Goal: Obtain resource: Download file/media

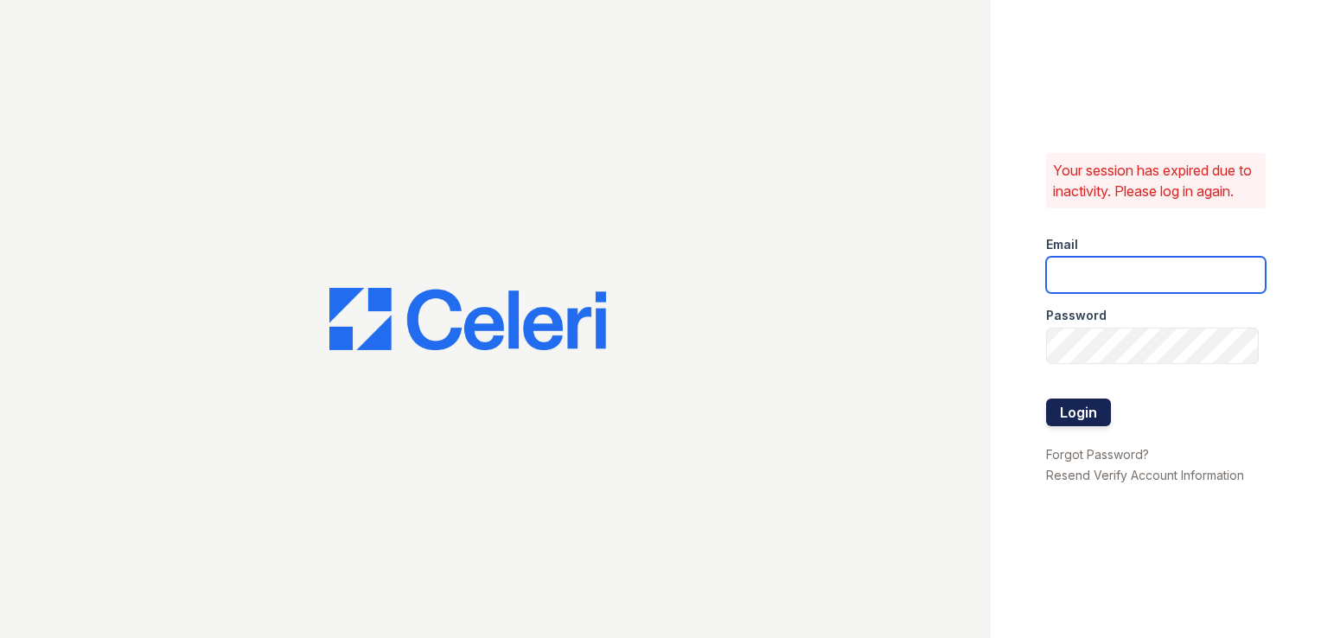
type input "carlylesouth.pm@cafmanagement.com"
click at [1077, 424] on button "Login" at bounding box center [1078, 413] width 65 height 28
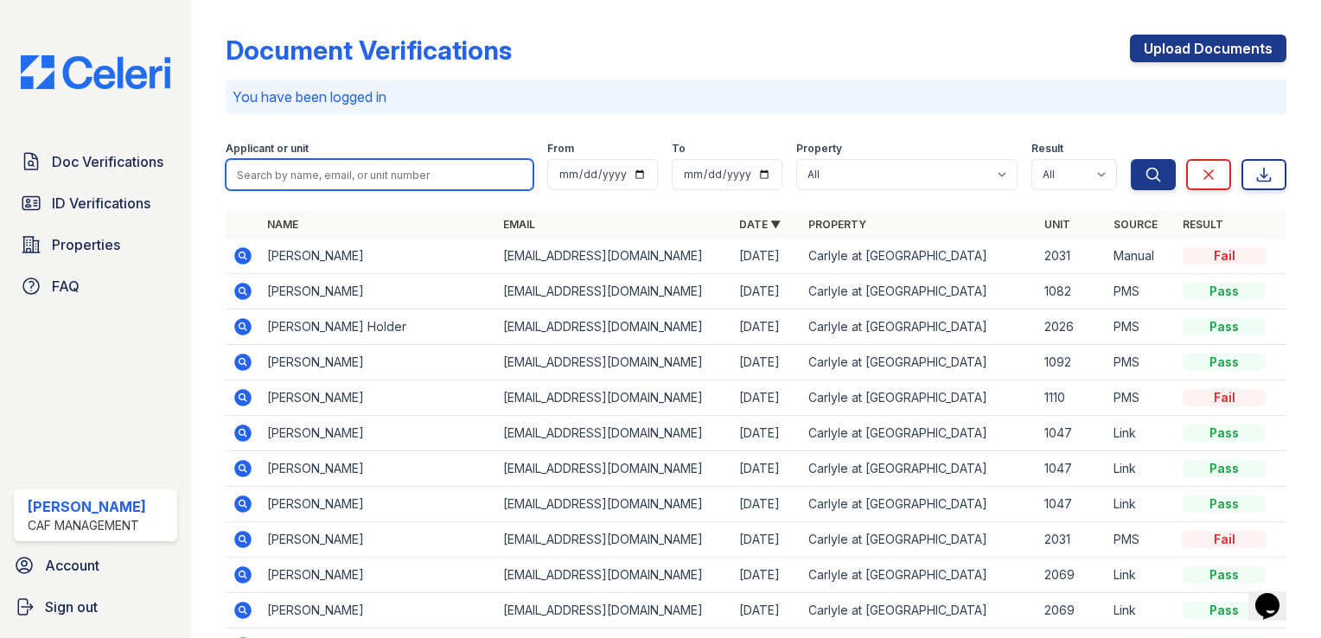
click at [294, 176] on input "search" at bounding box center [380, 174] width 308 height 31
type input "saliyah"
click at [1131, 159] on button "Search" at bounding box center [1153, 174] width 45 height 31
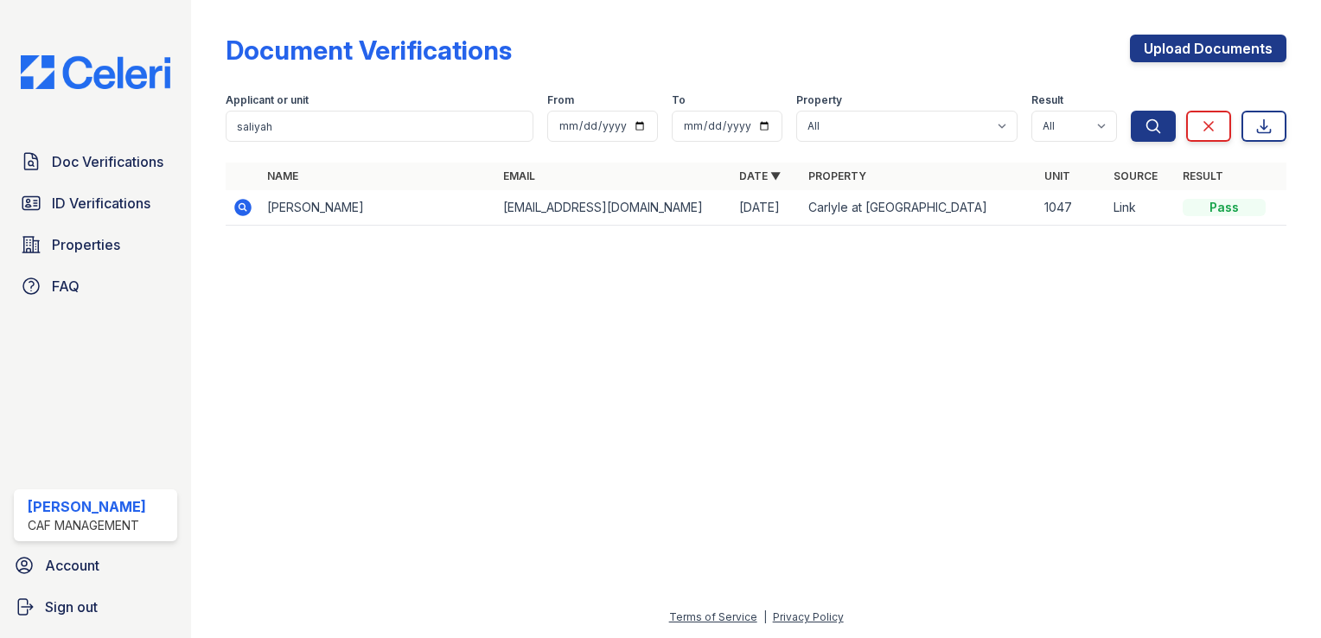
click at [302, 209] on td "Saliyah Harris" at bounding box center [378, 207] width 236 height 35
click at [246, 207] on icon at bounding box center [242, 207] width 17 height 17
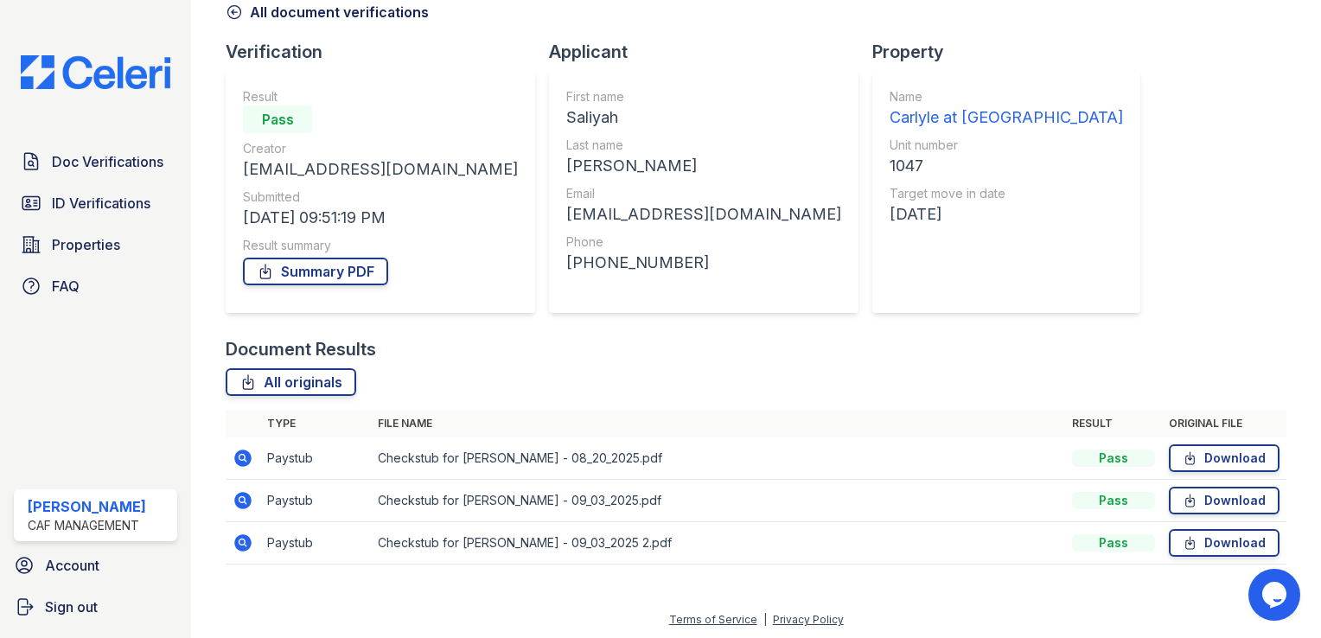
scroll to position [90, 0]
click at [1214, 455] on link "Download" at bounding box center [1224, 457] width 111 height 28
click at [1212, 496] on link "Download" at bounding box center [1224, 499] width 111 height 28
click at [1187, 540] on link "Download" at bounding box center [1224, 541] width 111 height 28
click at [287, 269] on link "Summary PDF" at bounding box center [315, 270] width 145 height 28
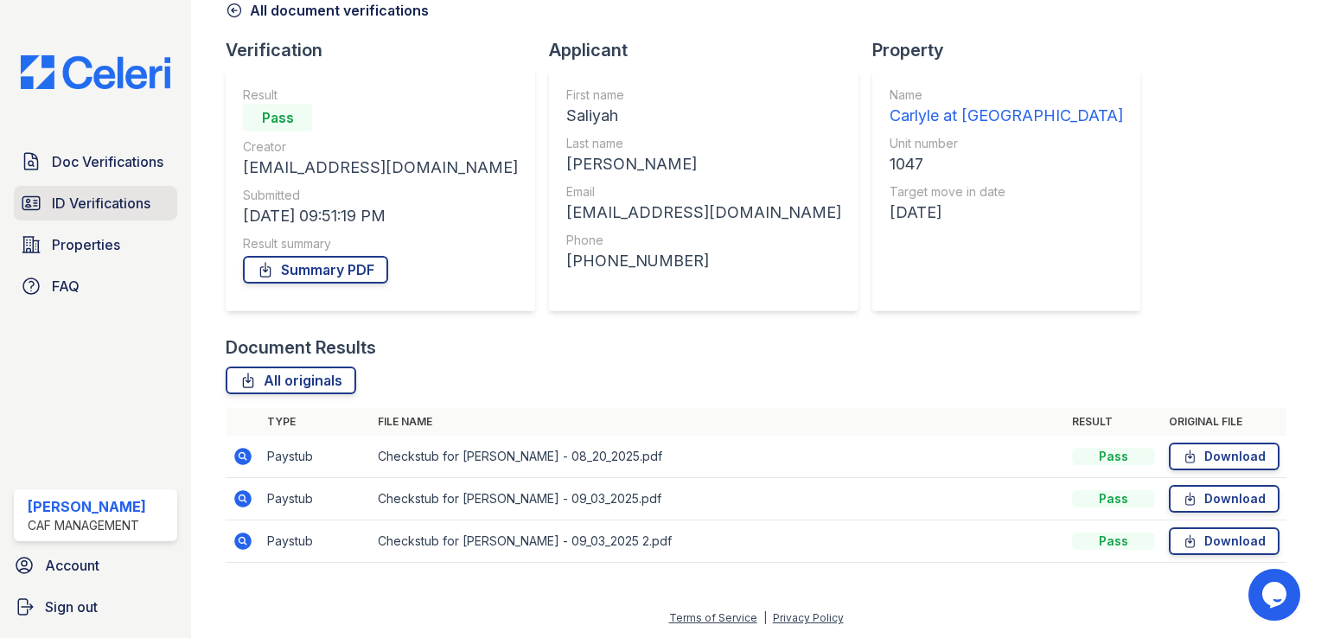
click at [93, 201] on span "ID Verifications" at bounding box center [101, 203] width 99 height 21
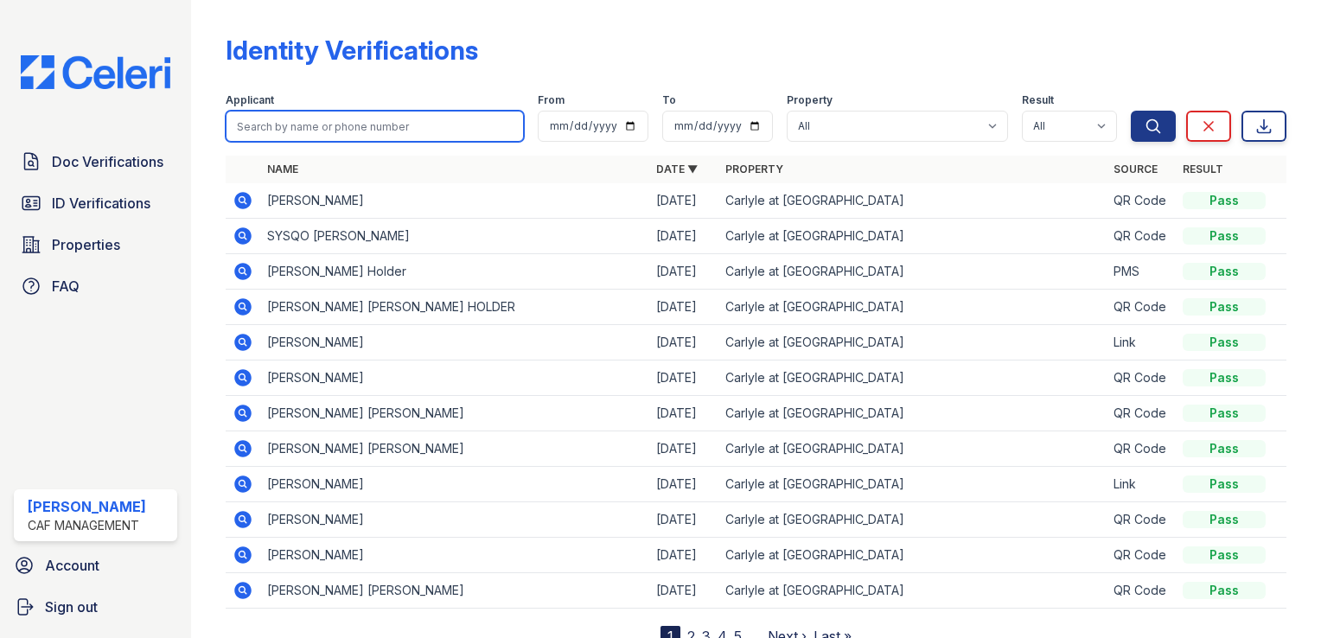
click at [348, 129] on input "search" at bounding box center [375, 126] width 298 height 31
type input "saliyah"
click at [1131, 111] on button "Search" at bounding box center [1153, 126] width 45 height 31
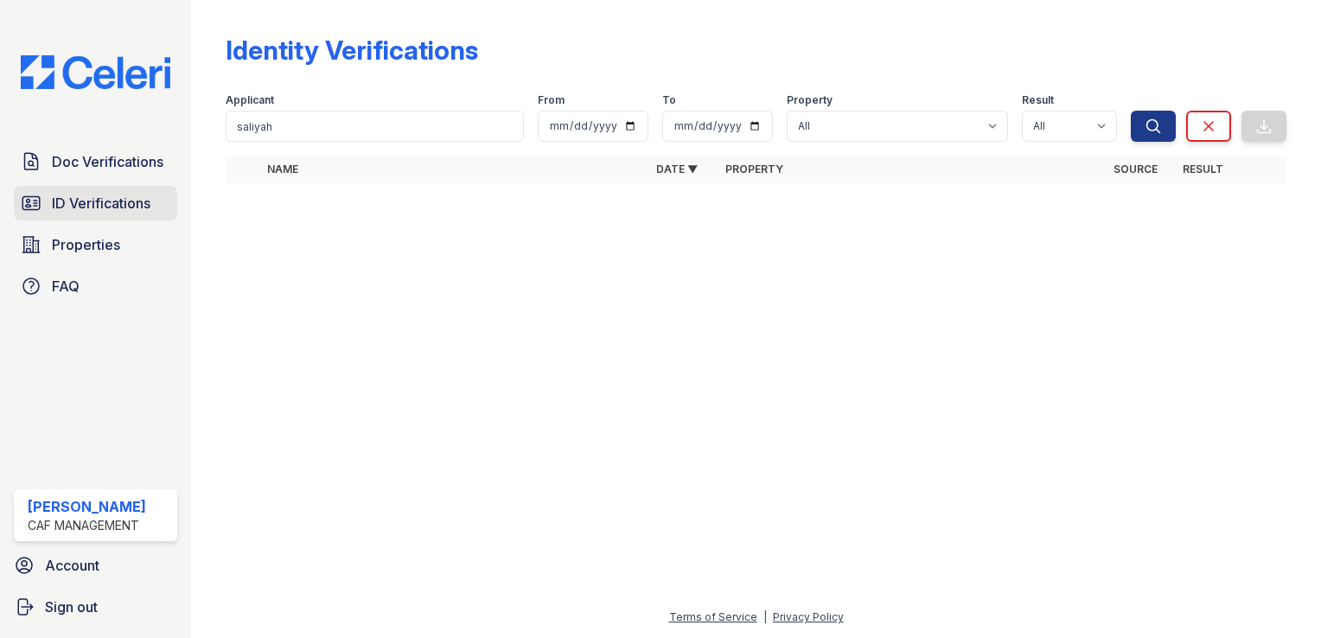
click at [73, 200] on span "ID Verifications" at bounding box center [101, 203] width 99 height 21
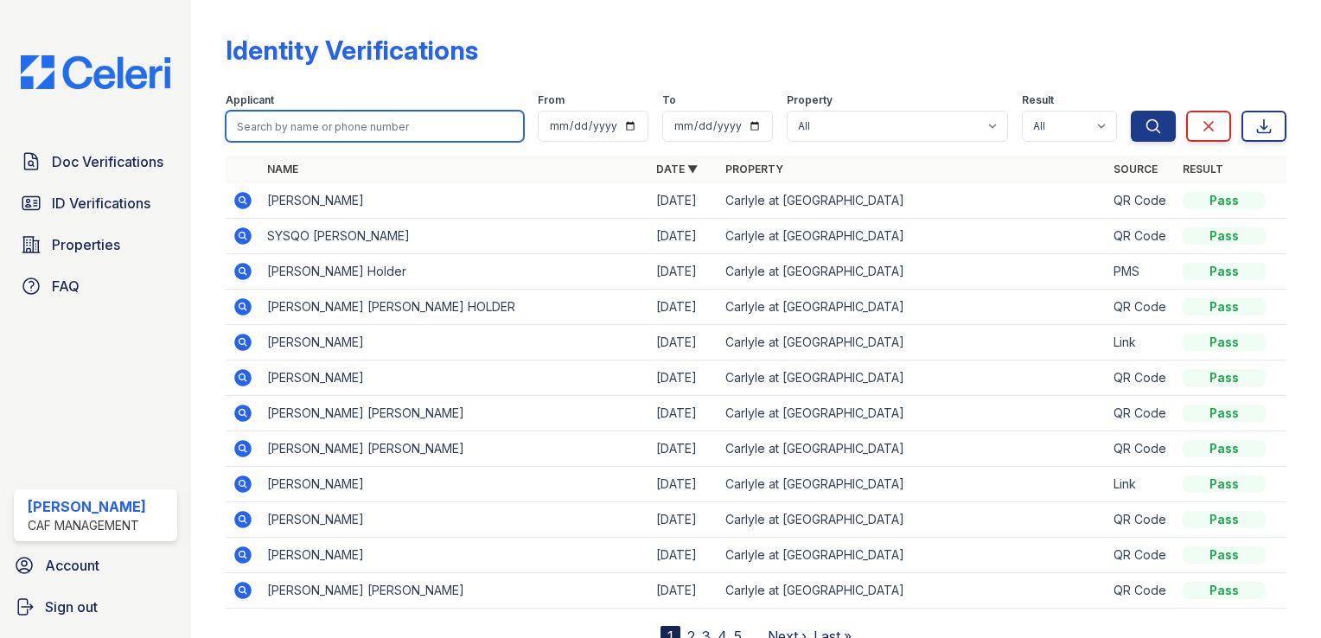
click at [281, 124] on input "search" at bounding box center [375, 126] width 298 height 31
type input "[PERSON_NAME]"
click at [1131, 111] on button "Search" at bounding box center [1153, 126] width 45 height 31
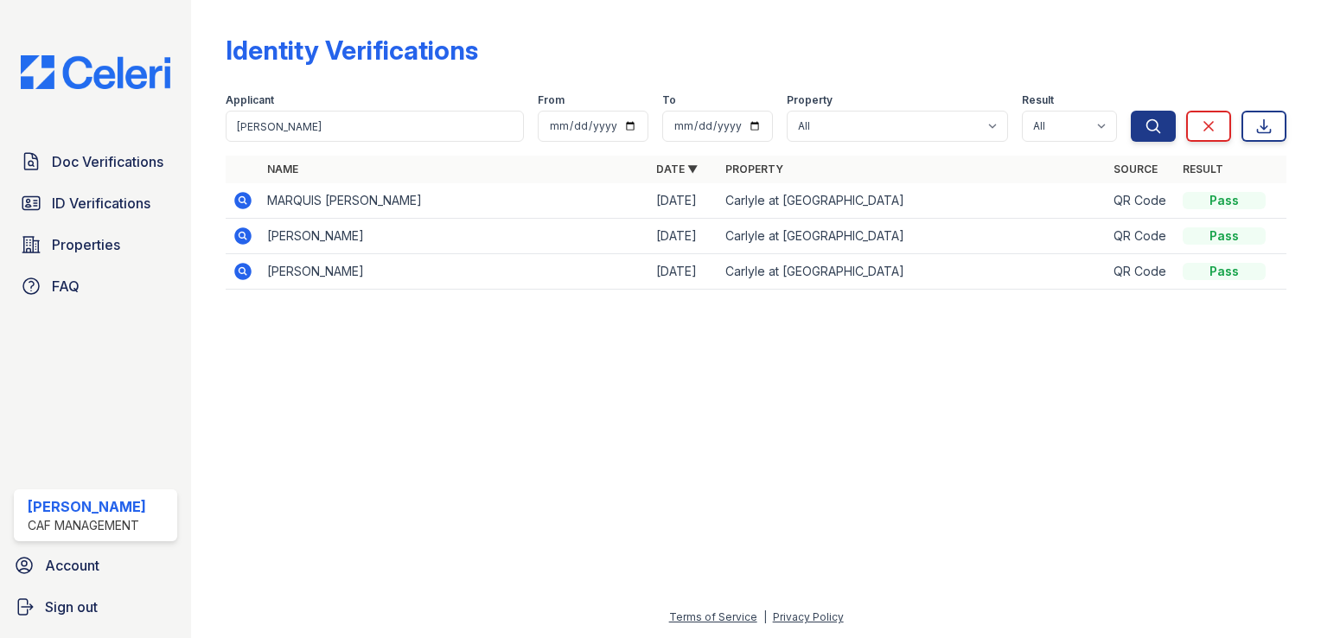
click at [241, 200] on icon at bounding box center [241, 199] width 4 height 4
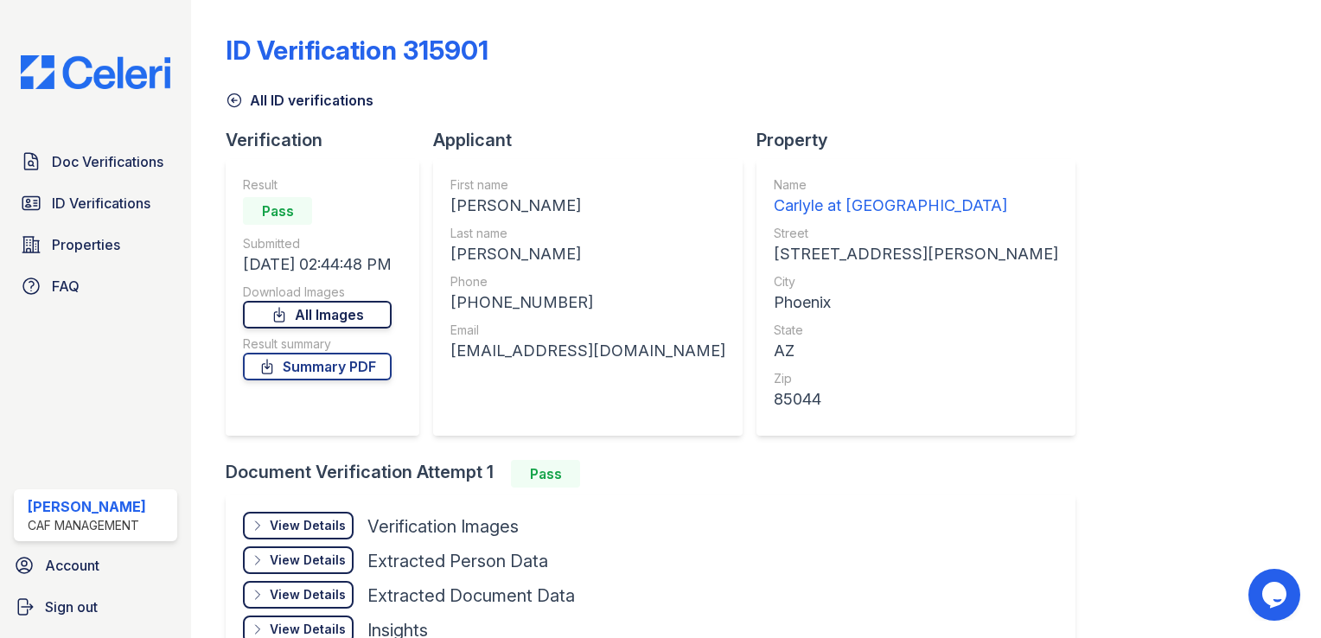
click at [350, 312] on link "All Images" at bounding box center [317, 315] width 149 height 28
click at [656, 472] on div "Document Verification Attempt 1 Pass" at bounding box center [658, 474] width 864 height 28
click at [105, 198] on span "ID Verifications" at bounding box center [101, 203] width 99 height 21
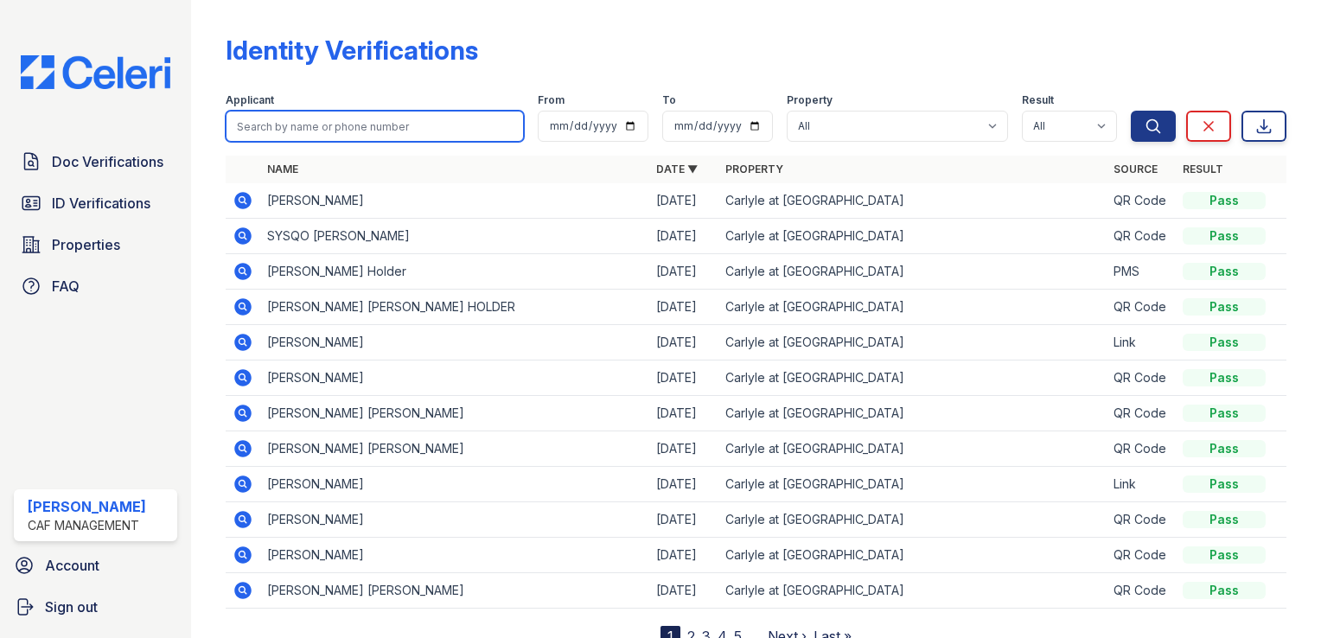
click at [322, 128] on input "search" at bounding box center [375, 126] width 298 height 31
type input "[PERSON_NAME]"
click at [1131, 111] on button "Search" at bounding box center [1153, 126] width 45 height 31
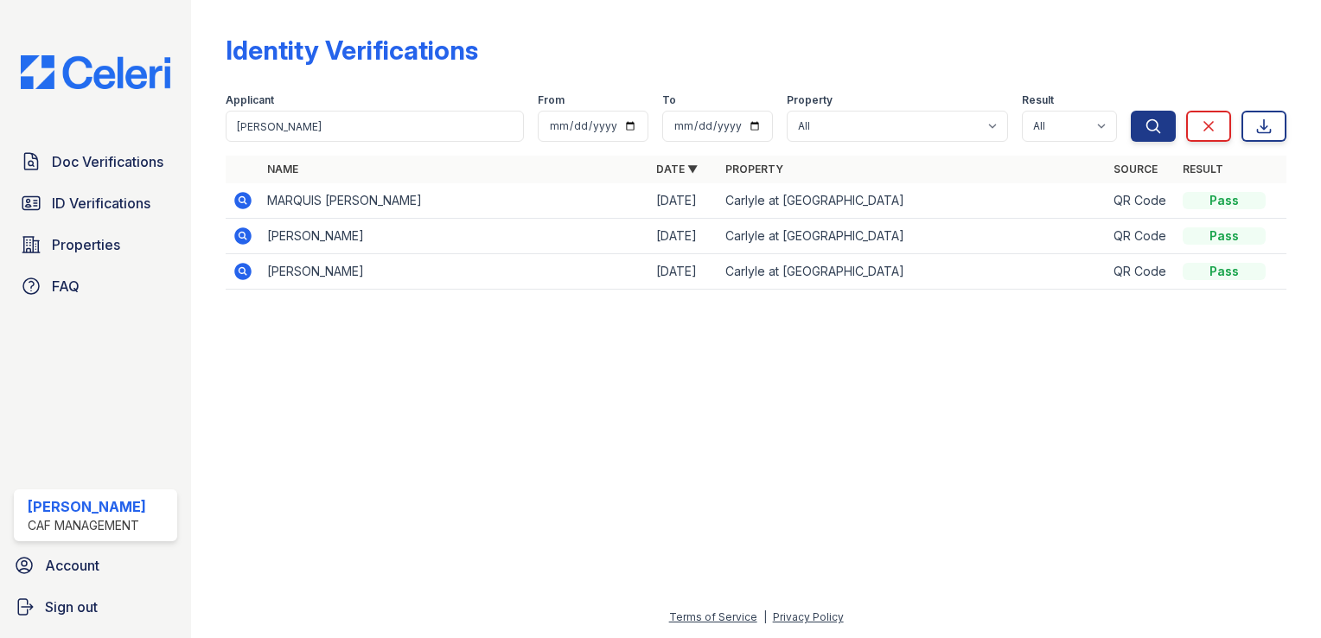
click at [239, 201] on icon at bounding box center [243, 200] width 21 height 21
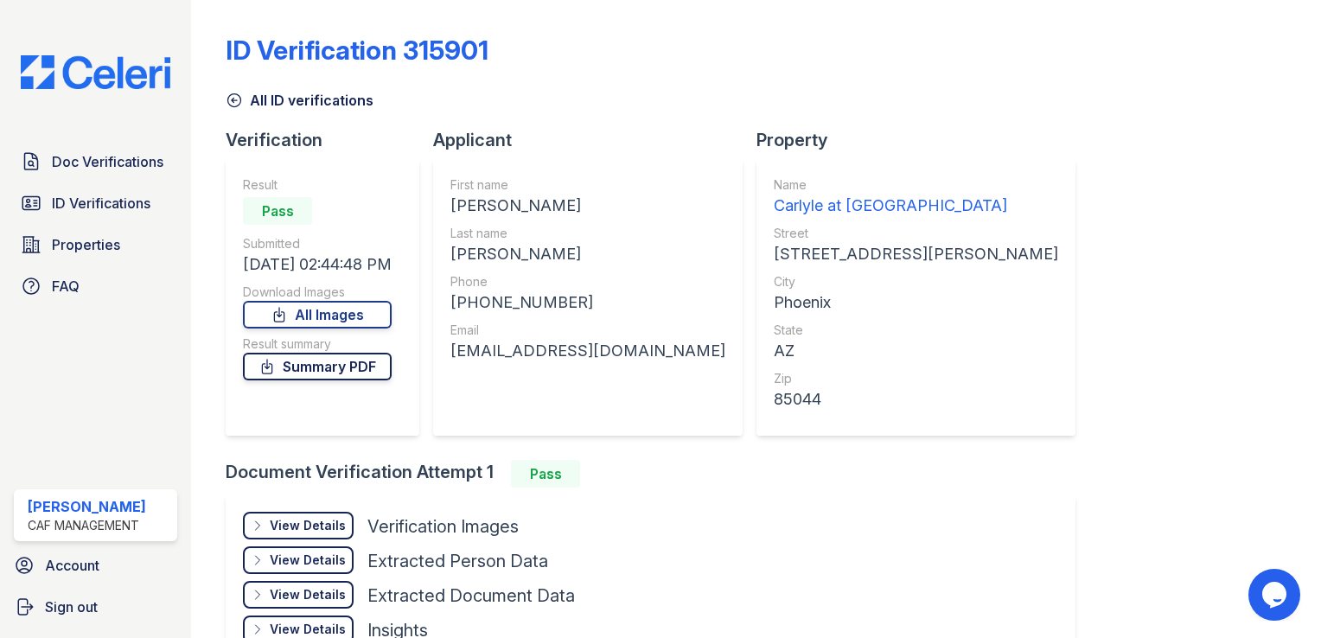
click at [353, 367] on link "Summary PDF" at bounding box center [317, 367] width 149 height 28
click at [96, 205] on span "ID Verifications" at bounding box center [101, 203] width 99 height 21
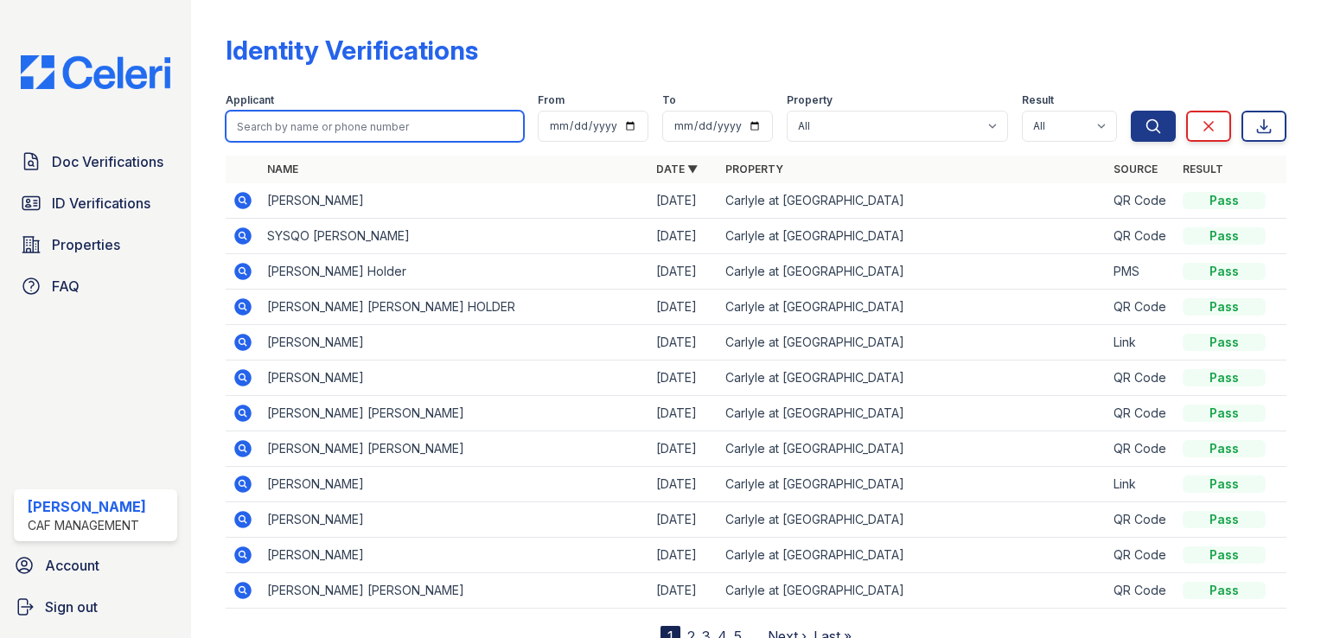
click at [335, 123] on input "search" at bounding box center [375, 126] width 298 height 31
type input "solomon"
click at [1131, 111] on button "Search" at bounding box center [1153, 126] width 45 height 31
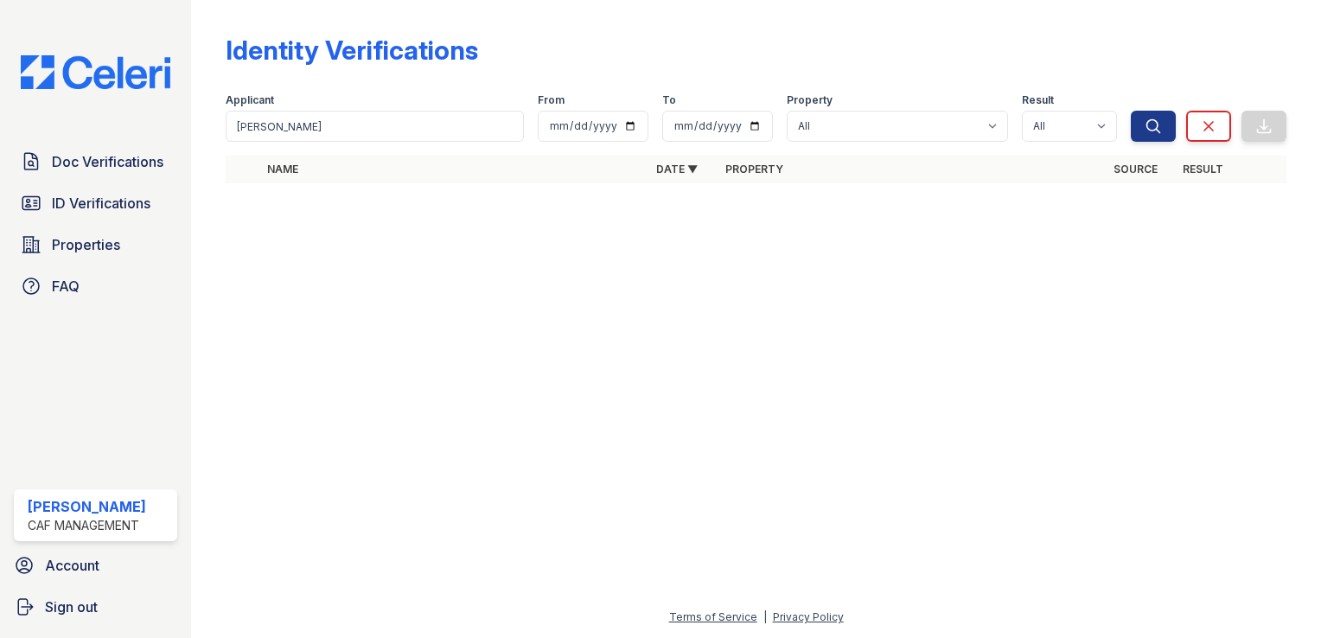
click at [356, 263] on div at bounding box center [756, 417] width 1075 height 379
click at [96, 203] on span "ID Verifications" at bounding box center [101, 203] width 99 height 21
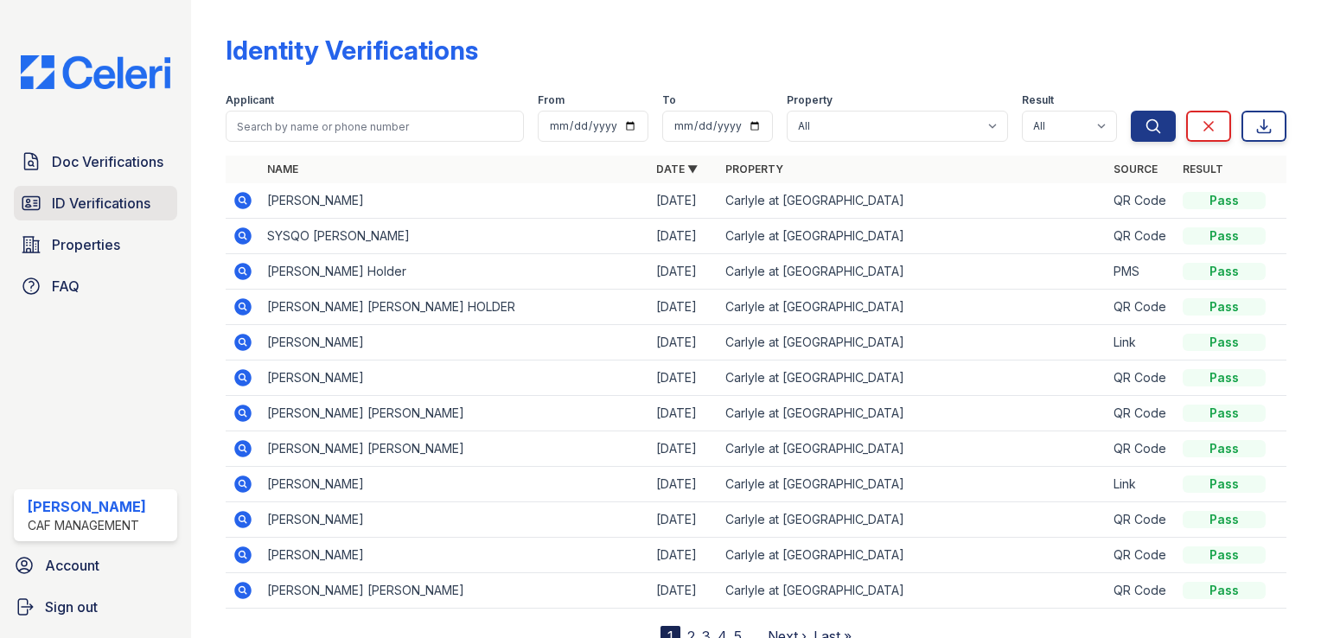
click at [76, 196] on span "ID Verifications" at bounding box center [101, 203] width 99 height 21
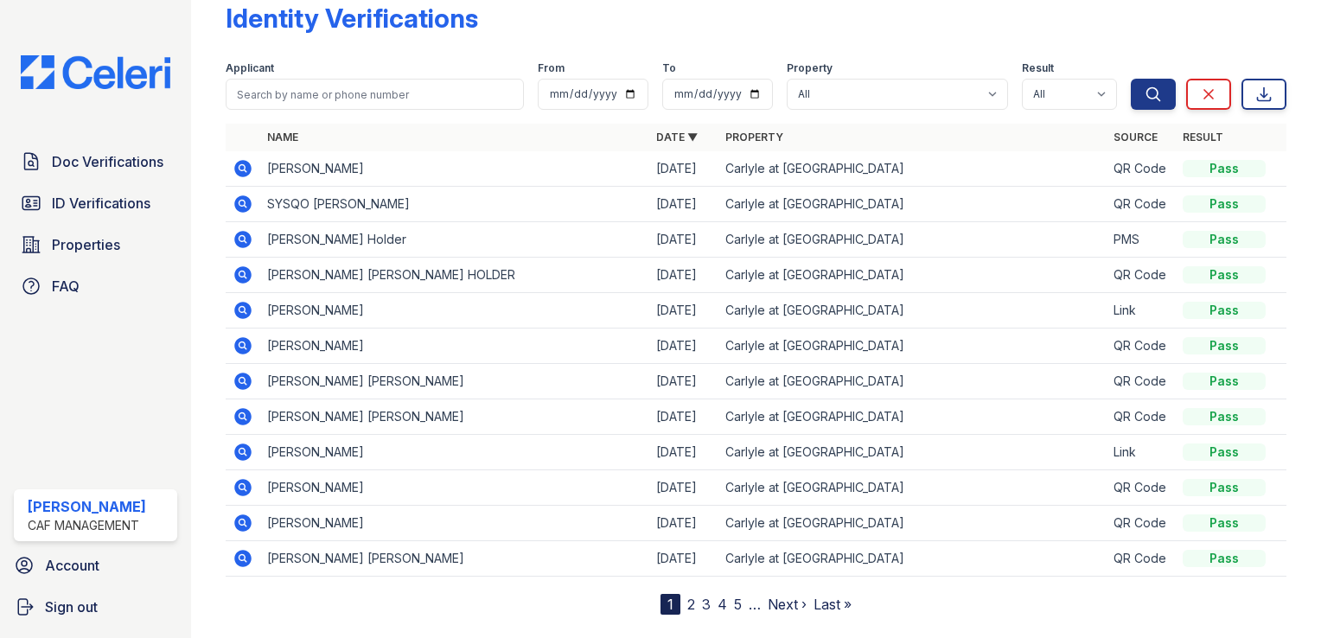
scroll to position [65, 0]
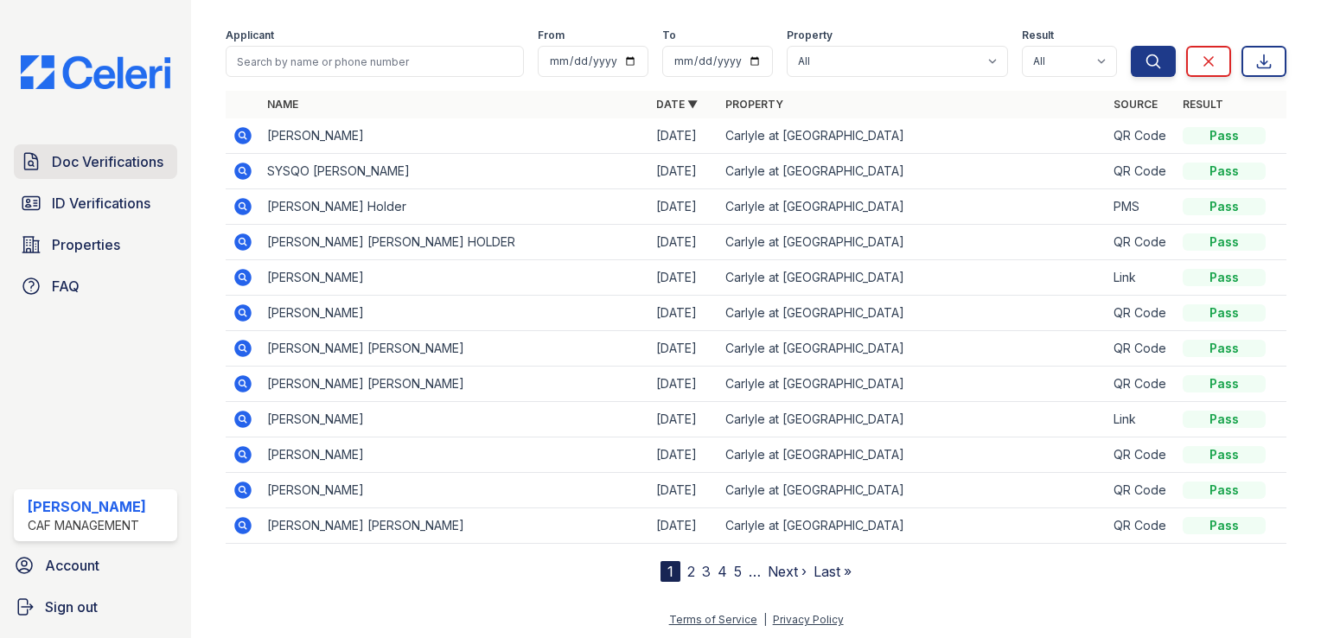
click at [107, 159] on span "Doc Verifications" at bounding box center [108, 161] width 112 height 21
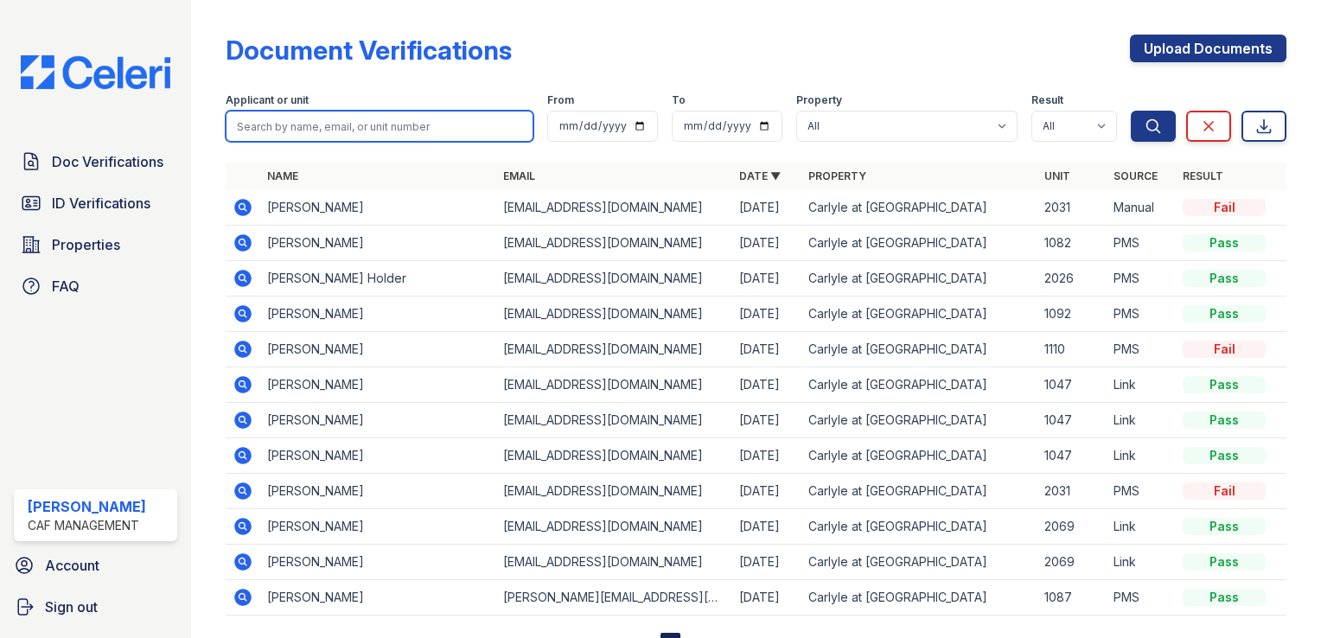
click at [342, 125] on input "search" at bounding box center [380, 126] width 308 height 31
type input "harris"
click at [1131, 111] on button "Search" at bounding box center [1153, 126] width 45 height 31
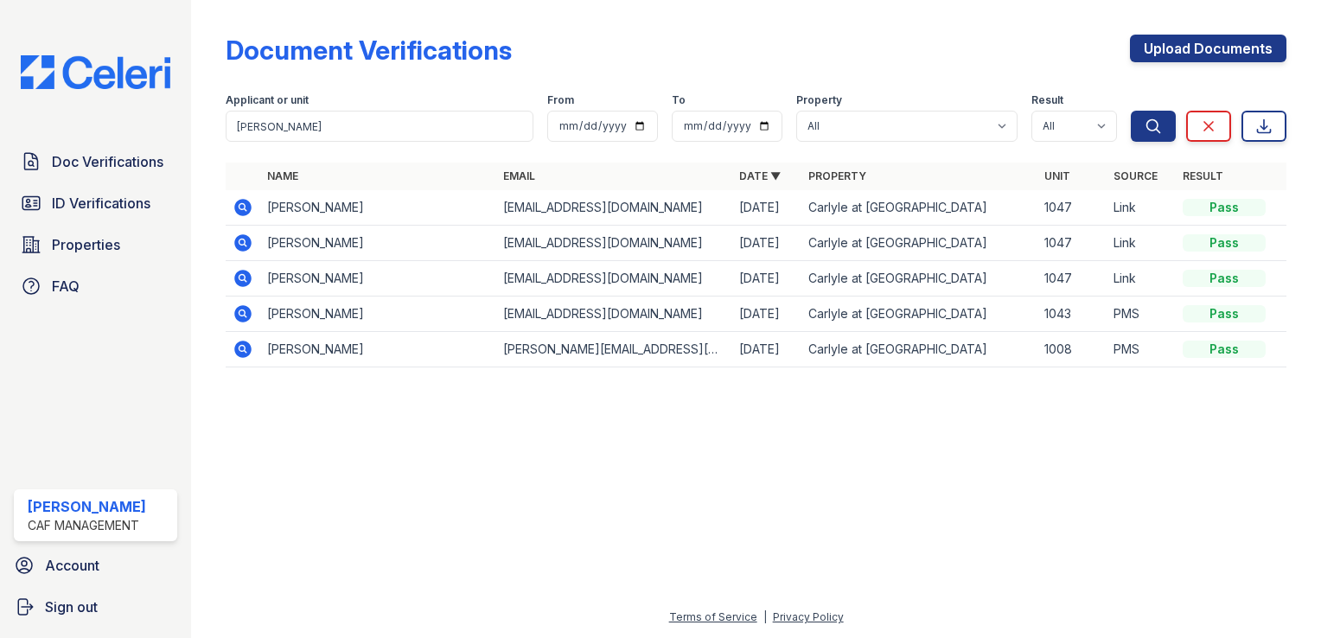
click at [249, 206] on icon at bounding box center [242, 207] width 17 height 17
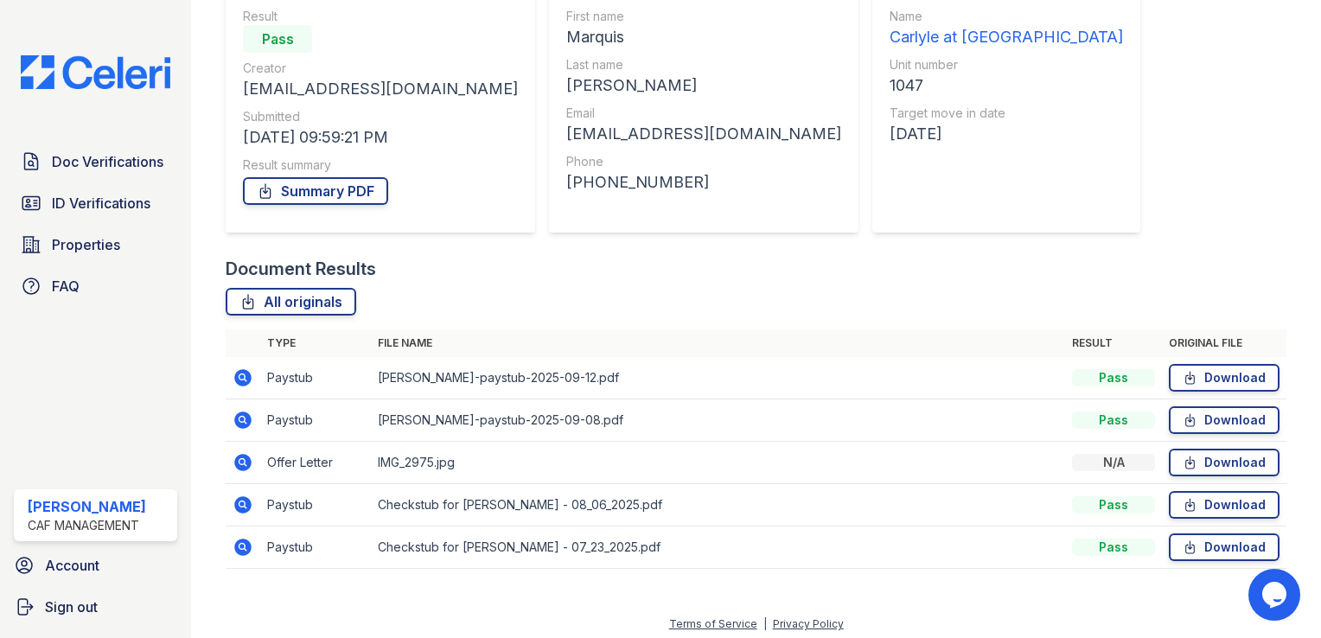
scroll to position [174, 0]
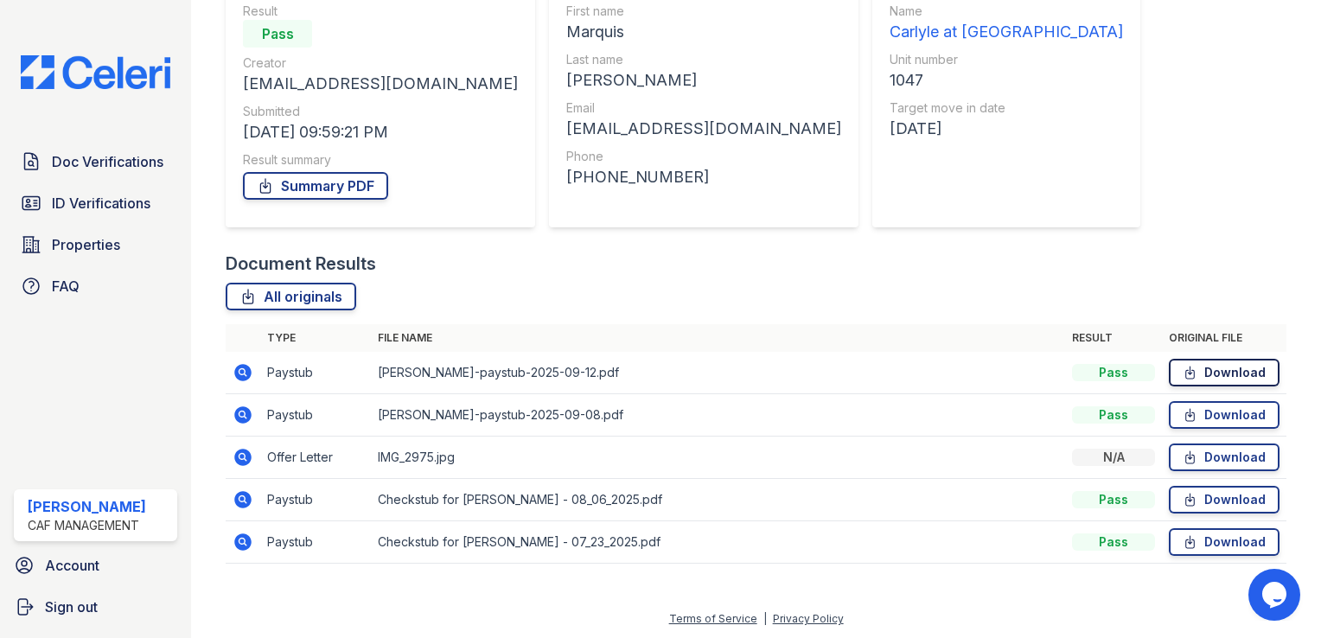
click at [1217, 370] on link "Download" at bounding box center [1224, 373] width 111 height 28
click at [346, 186] on link "Summary PDF" at bounding box center [315, 186] width 145 height 28
click at [622, 330] on th "File name" at bounding box center [718, 338] width 694 height 28
click at [1179, 380] on link "Download" at bounding box center [1224, 373] width 111 height 28
click at [1210, 413] on link "Download" at bounding box center [1224, 415] width 111 height 28
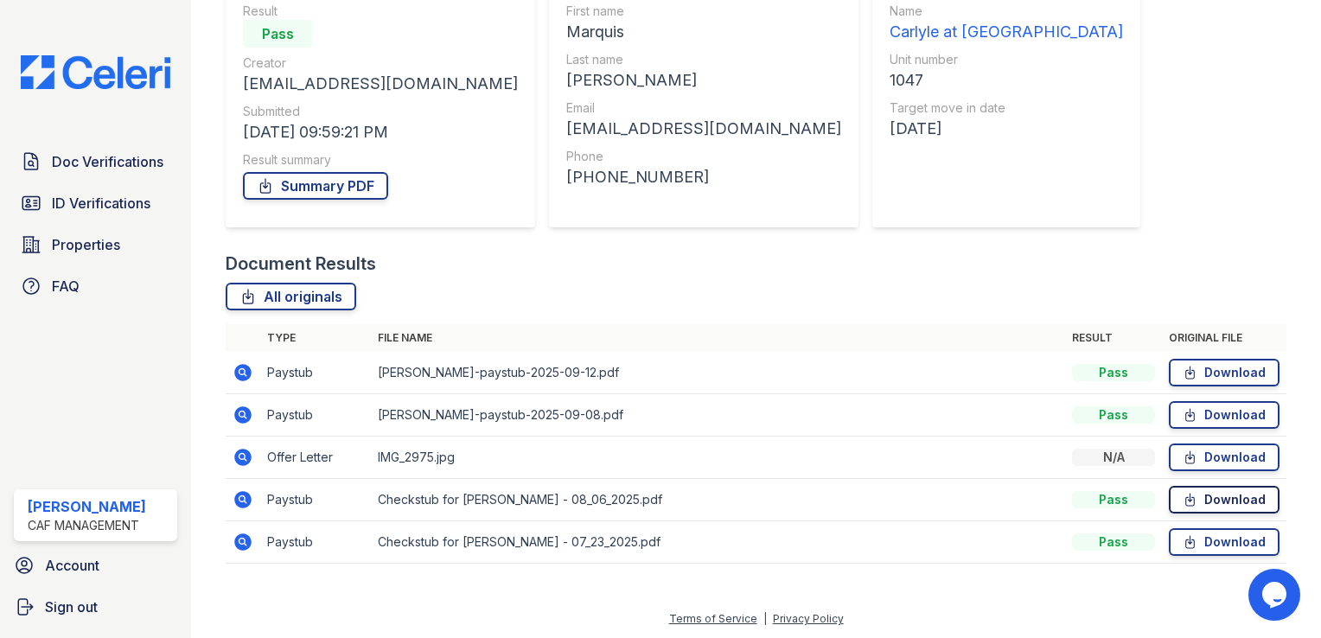
click at [1200, 499] on link "Download" at bounding box center [1224, 500] width 111 height 28
click at [1202, 540] on link "Download" at bounding box center [1224, 542] width 111 height 28
click at [1183, 450] on icon at bounding box center [1190, 457] width 15 height 17
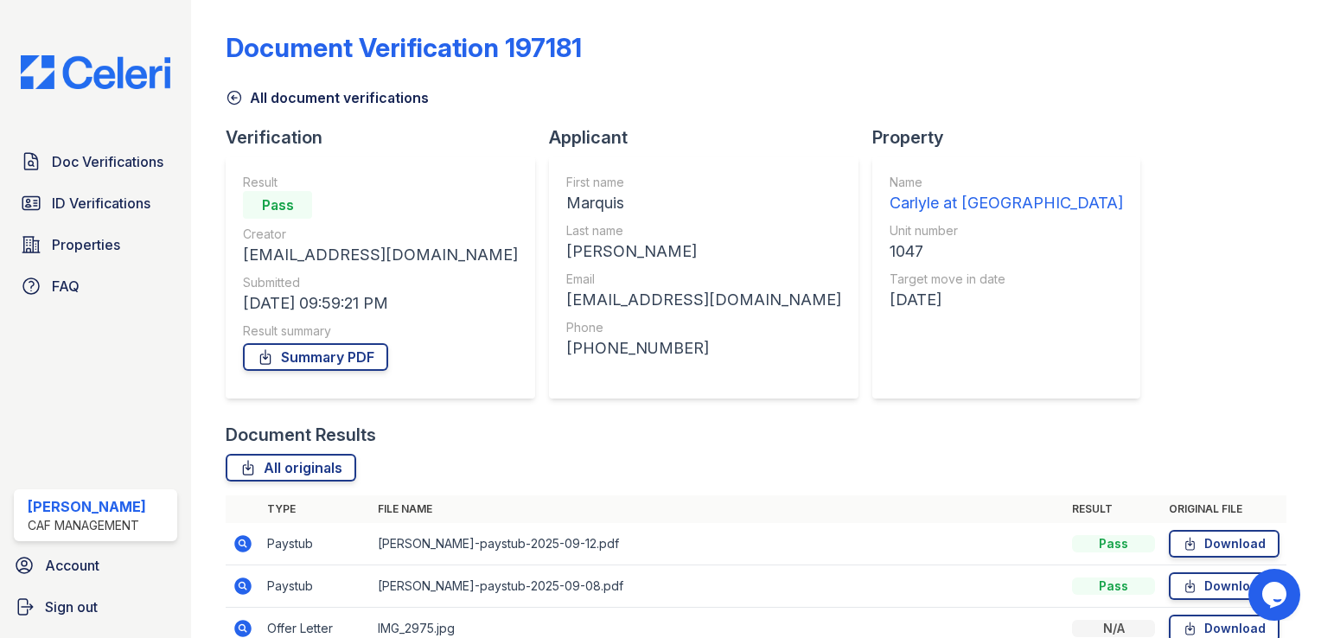
scroll to position [0, 0]
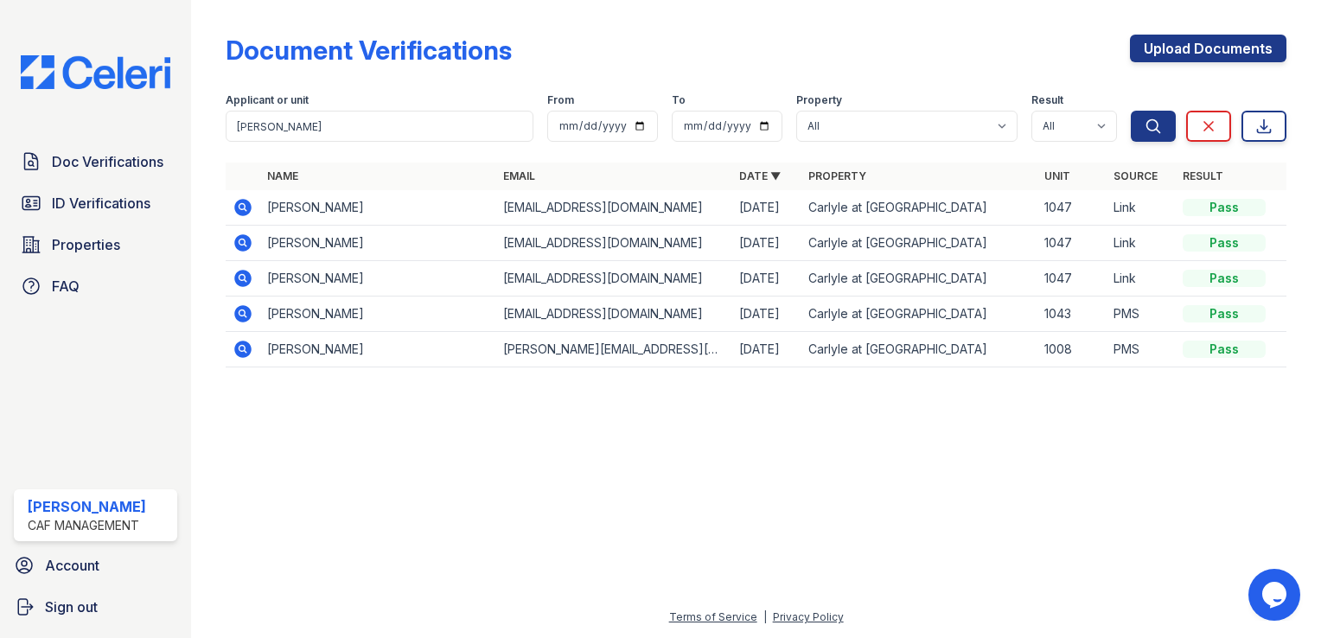
click at [246, 240] on icon at bounding box center [242, 242] width 17 height 17
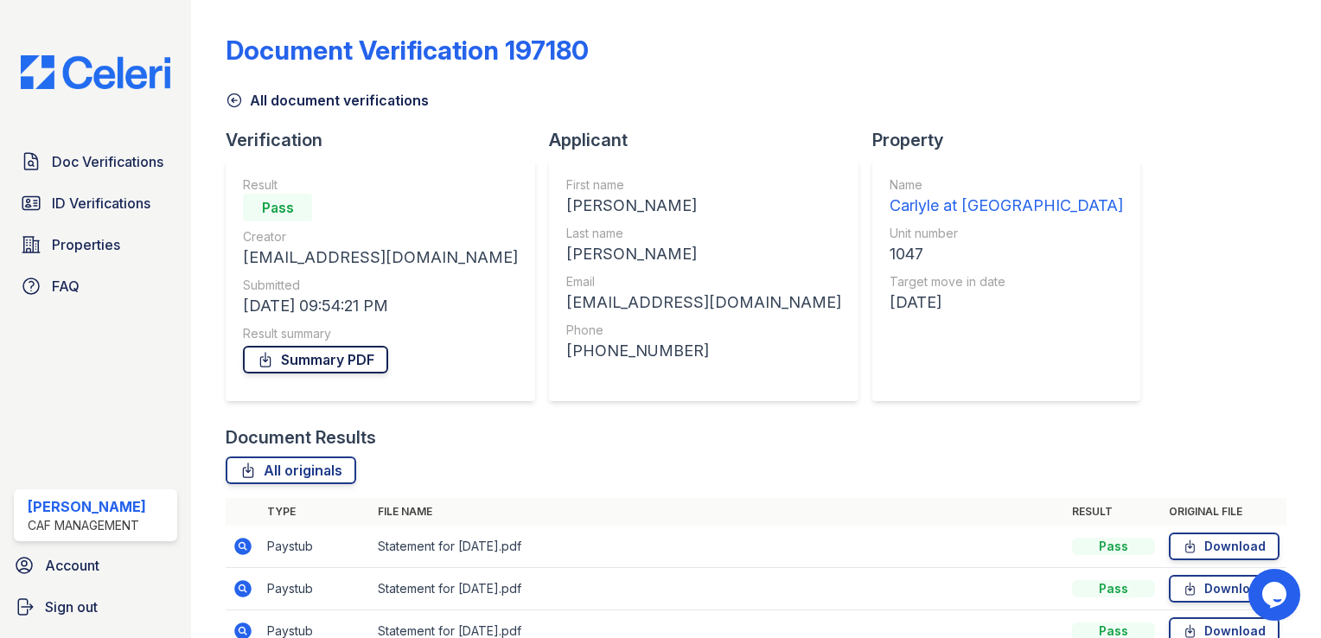
click at [335, 364] on link "Summary PDF" at bounding box center [315, 360] width 145 height 28
click at [283, 472] on link "All originals" at bounding box center [291, 470] width 131 height 28
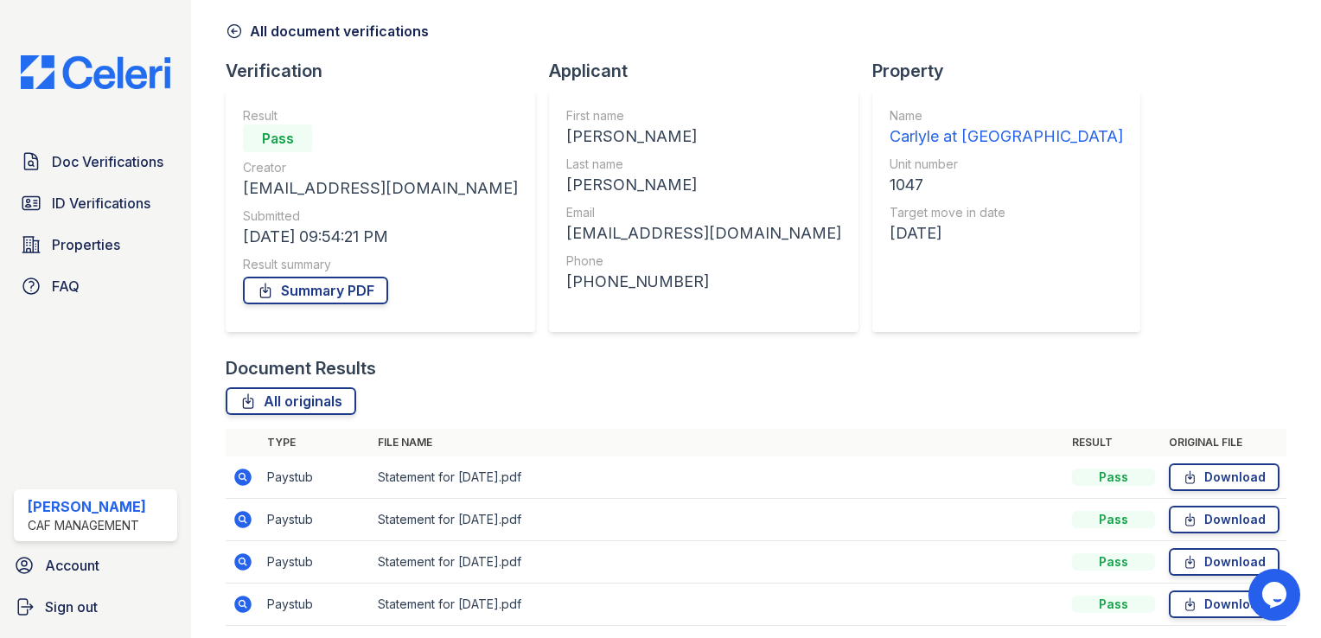
scroll to position [131, 0]
